Goal: Information Seeking & Learning: Learn about a topic

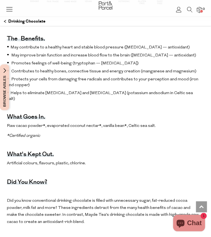
scroll to position [330, 0]
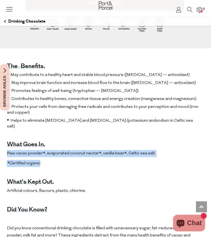
drag, startPoint x: 10, startPoint y: 123, endPoint x: 64, endPoint y: 129, distance: 53.7
click at [64, 160] on p "*Certified organic" at bounding box center [103, 163] width 192 height 7
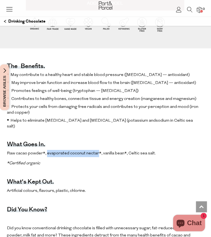
drag, startPoint x: 51, startPoint y: 123, endPoint x: 101, endPoint y: 124, distance: 49.9
click at [101, 151] on span "Raw cacao powder*, evaporated coconut nectar*, vanilla bean*, Celtic sea salt." at bounding box center [81, 153] width 149 height 4
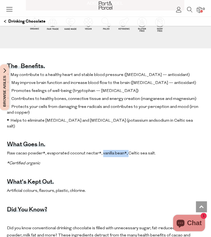
drag, startPoint x: 104, startPoint y: 123, endPoint x: 131, endPoint y: 122, distance: 27.0
click at [131, 151] on span "Raw cacao powder*, evaporated coconut nectar*, vanilla bean*, Celtic sea salt." at bounding box center [81, 153] width 149 height 4
drag, startPoint x: 132, startPoint y: 122, endPoint x: 157, endPoint y: 122, distance: 24.8
click at [157, 150] on p "Raw cacao powder*, evaporated coconut nectar*, vanilla bean*, Celtic sea salt." at bounding box center [103, 153] width 192 height 7
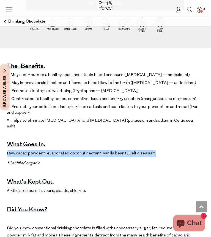
drag, startPoint x: 171, startPoint y: 123, endPoint x: 4, endPoint y: 123, distance: 166.9
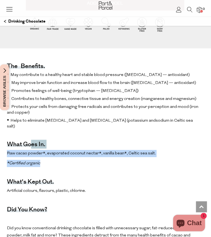
drag, startPoint x: 69, startPoint y: 132, endPoint x: 36, endPoint y: 115, distance: 36.8
click at [72, 151] on span "Raw cacao powder*, evaporated coconut nectar*, vanilla bean*, Celtic sea salt." at bounding box center [81, 153] width 149 height 4
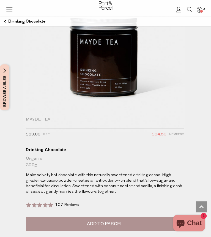
scroll to position [0, 0]
